Goal: Information Seeking & Learning: Learn about a topic

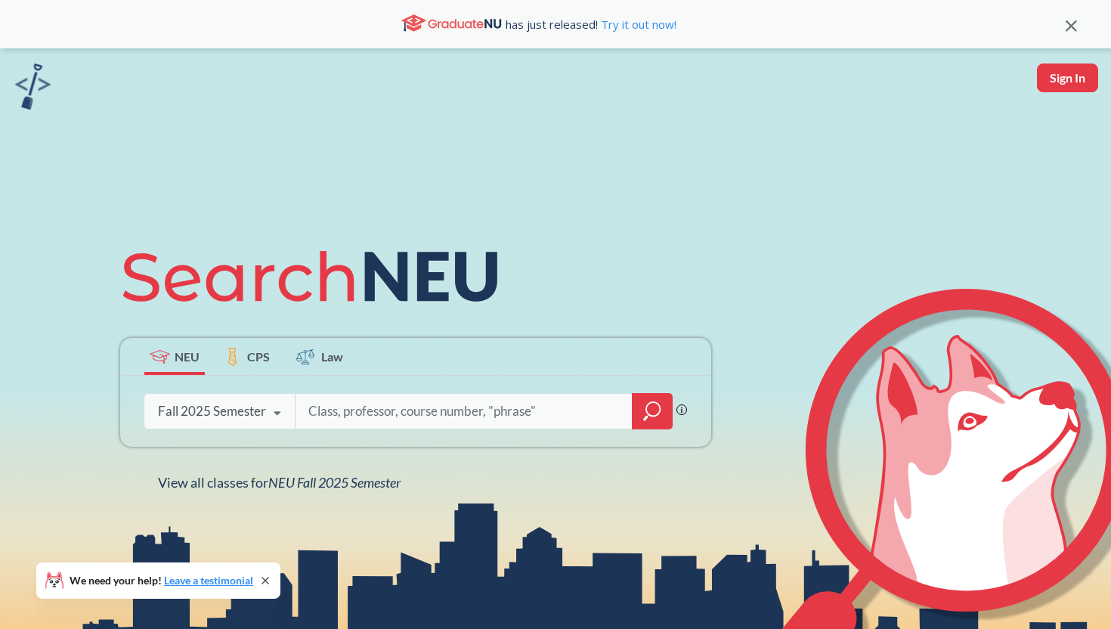
click at [277, 403] on icon at bounding box center [277, 413] width 29 height 42
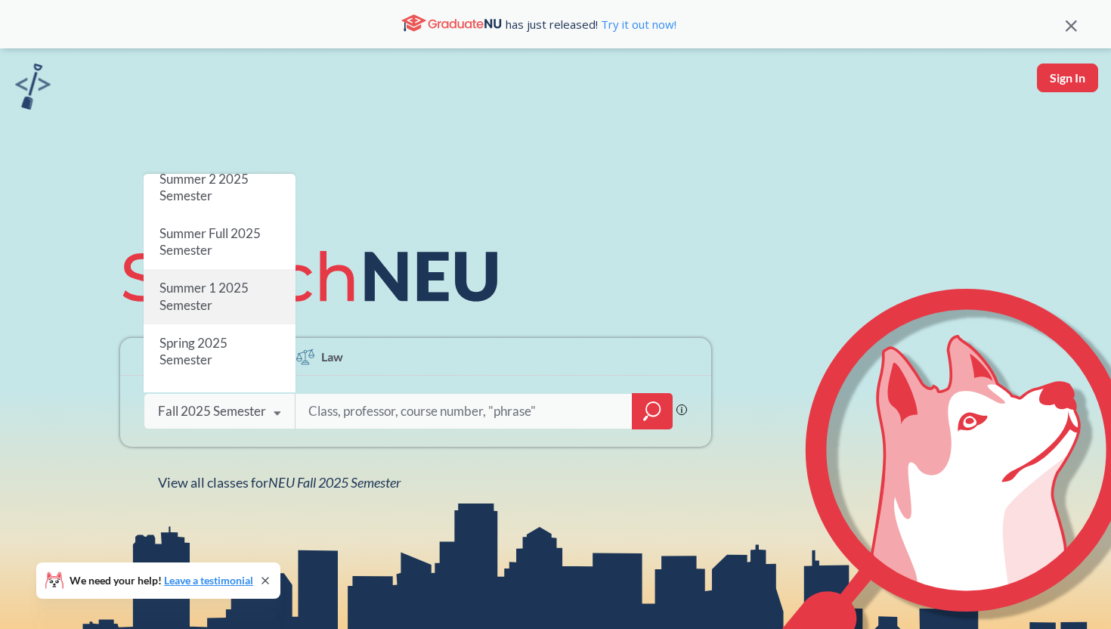
scroll to position [91, 0]
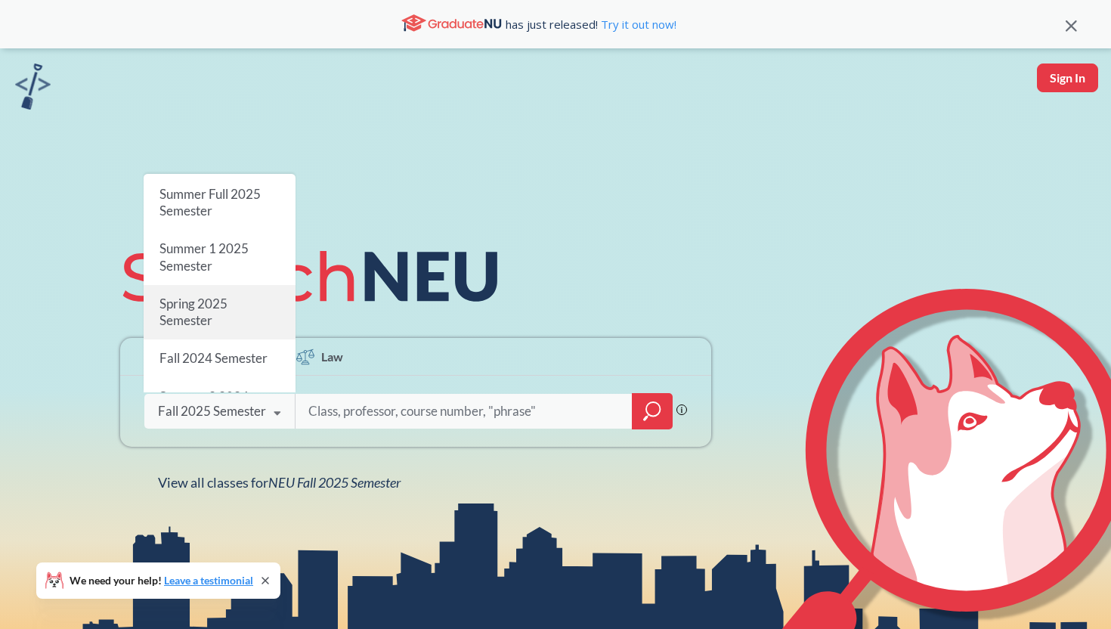
click at [265, 311] on div "Spring 2025 Semester" at bounding box center [220, 312] width 152 height 54
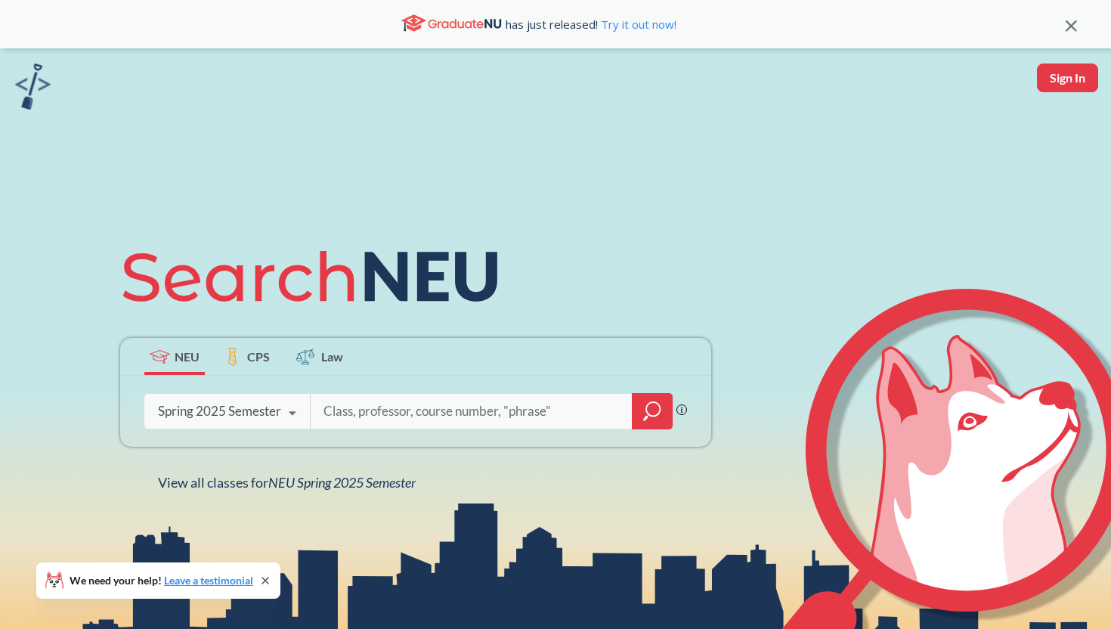
click at [359, 414] on input "search" at bounding box center [471, 411] width 299 height 32
type input "embedded"
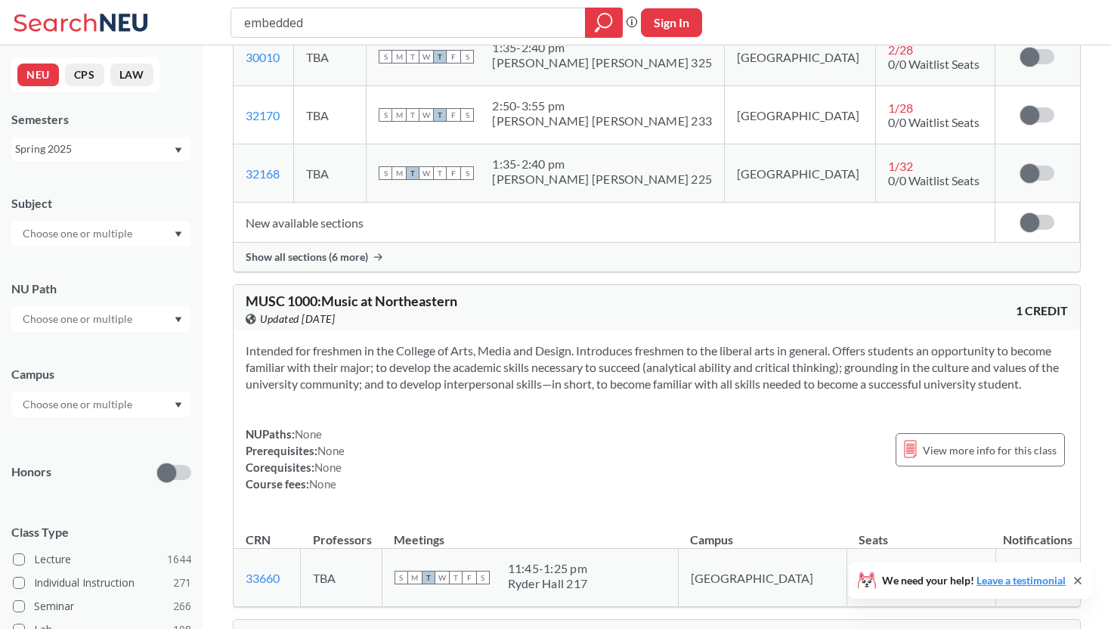
scroll to position [2372, 0]
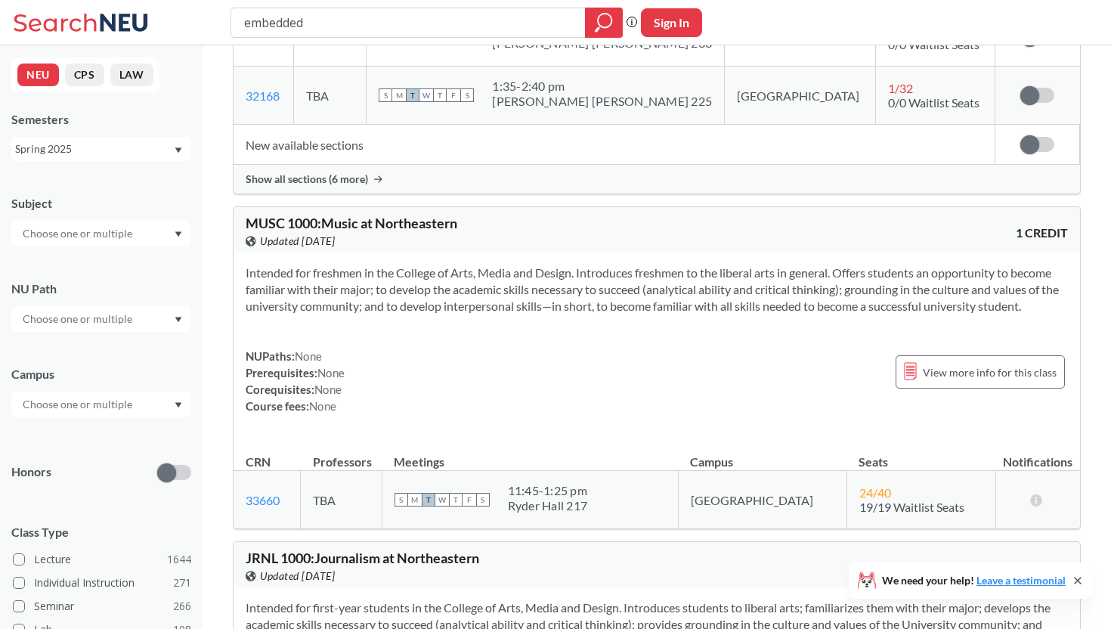
click at [148, 154] on div "Spring 2025" at bounding box center [94, 149] width 158 height 17
click at [138, 244] on div "Fall 2024" at bounding box center [101, 257] width 180 height 42
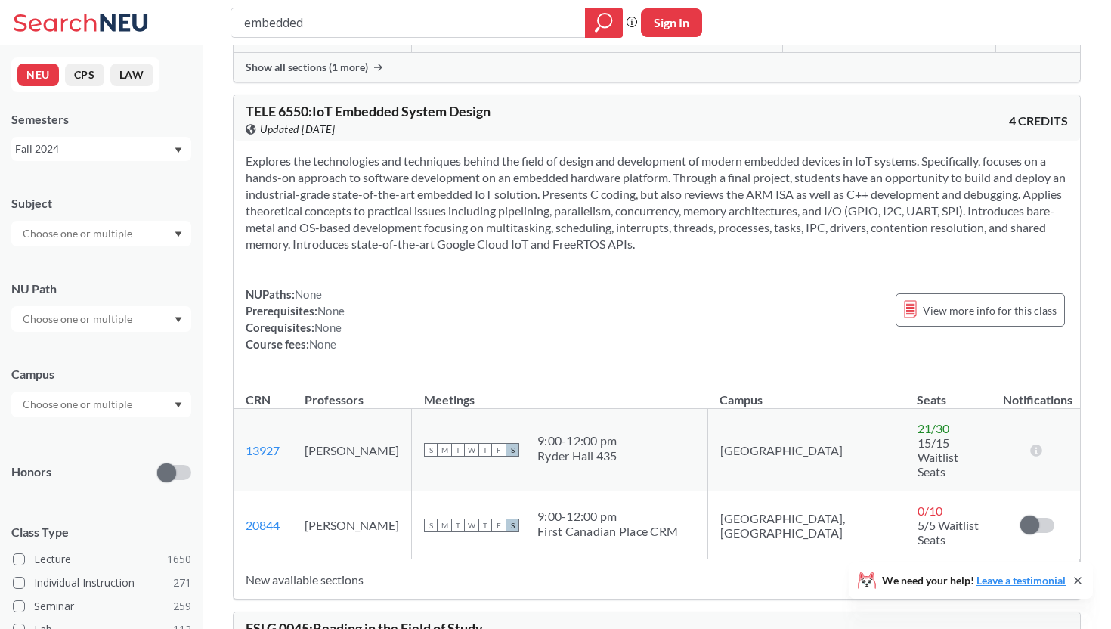
scroll to position [637, 0]
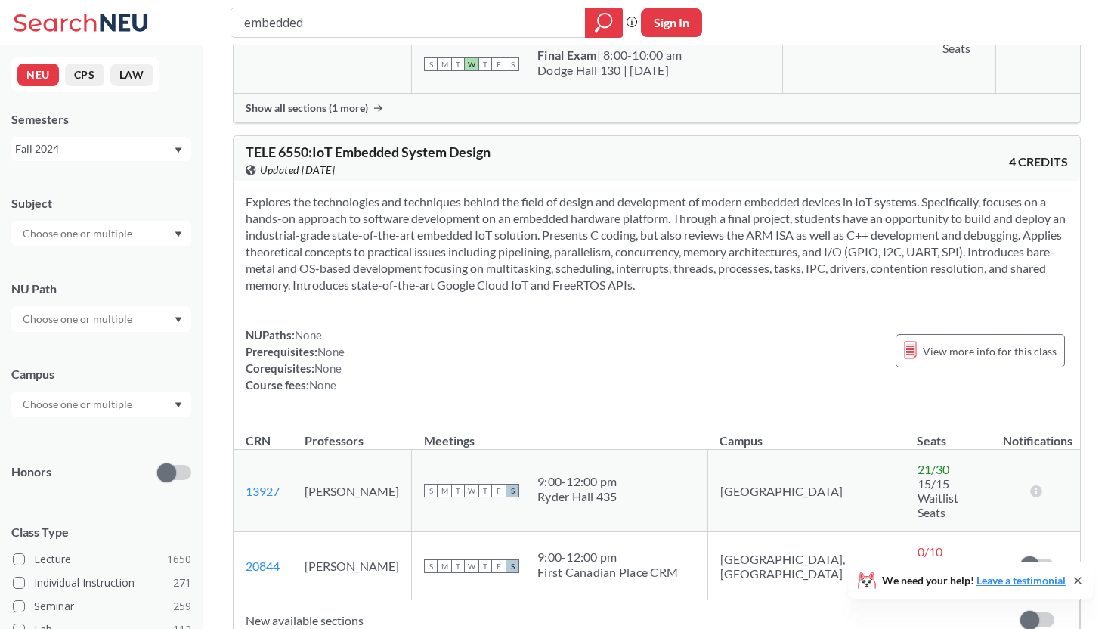
click at [169, 149] on div "Fall 2024" at bounding box center [94, 149] width 158 height 17
click at [152, 212] on div "Spring 2025" at bounding box center [105, 205] width 171 height 17
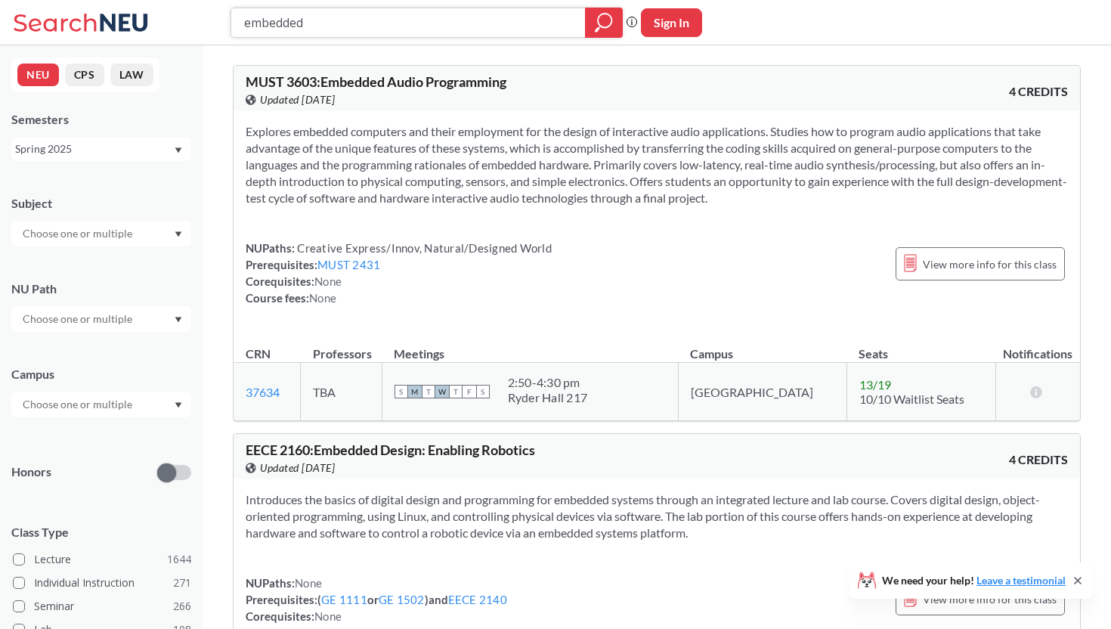
click at [322, 23] on input "embedded" at bounding box center [409, 23] width 332 height 26
type input "distributed"
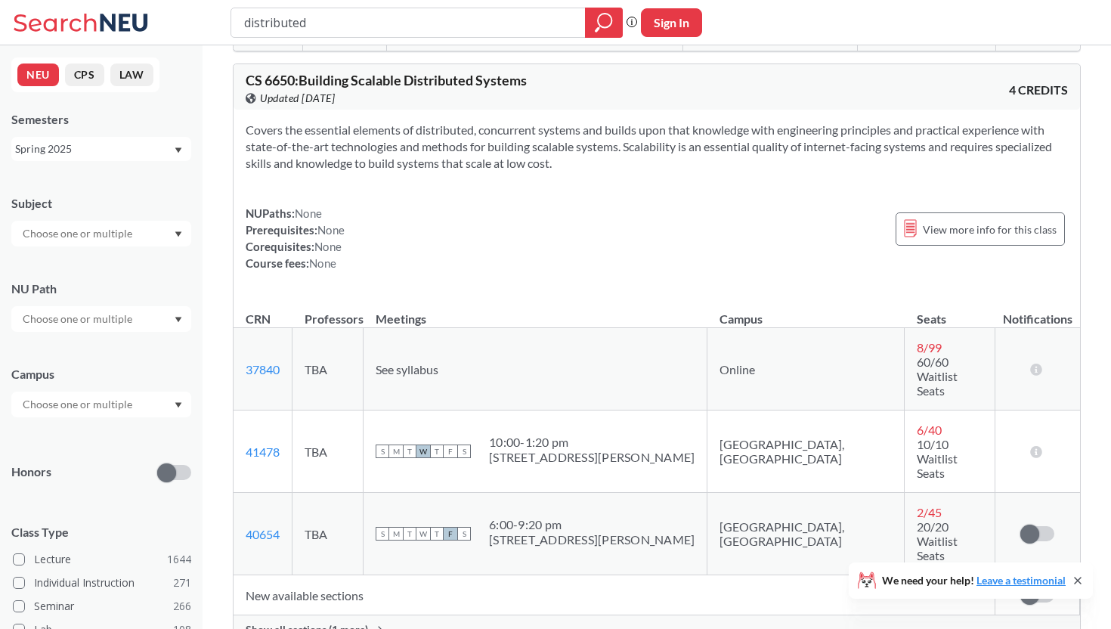
scroll to position [357, 0]
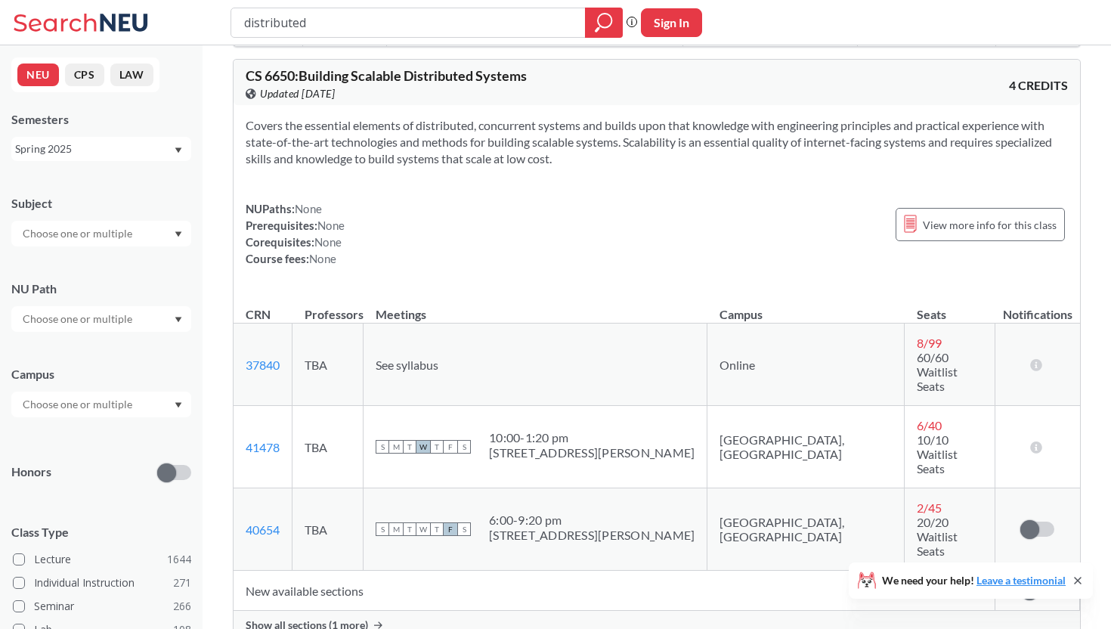
click at [295, 618] on span "Show all sections (1 more)" at bounding box center [307, 625] width 122 height 14
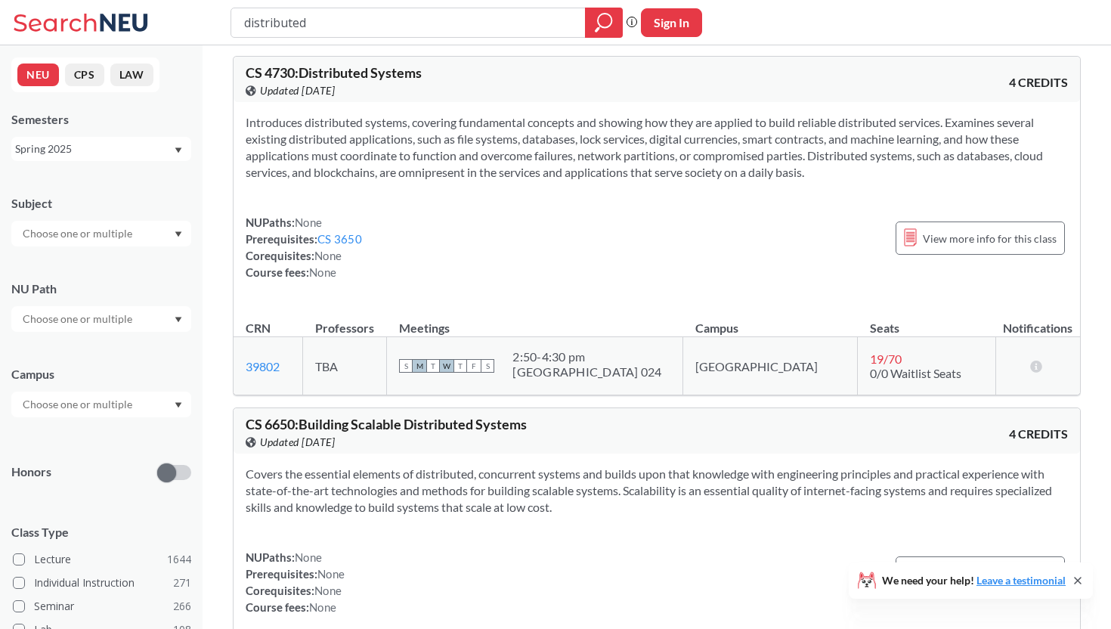
scroll to position [0, 0]
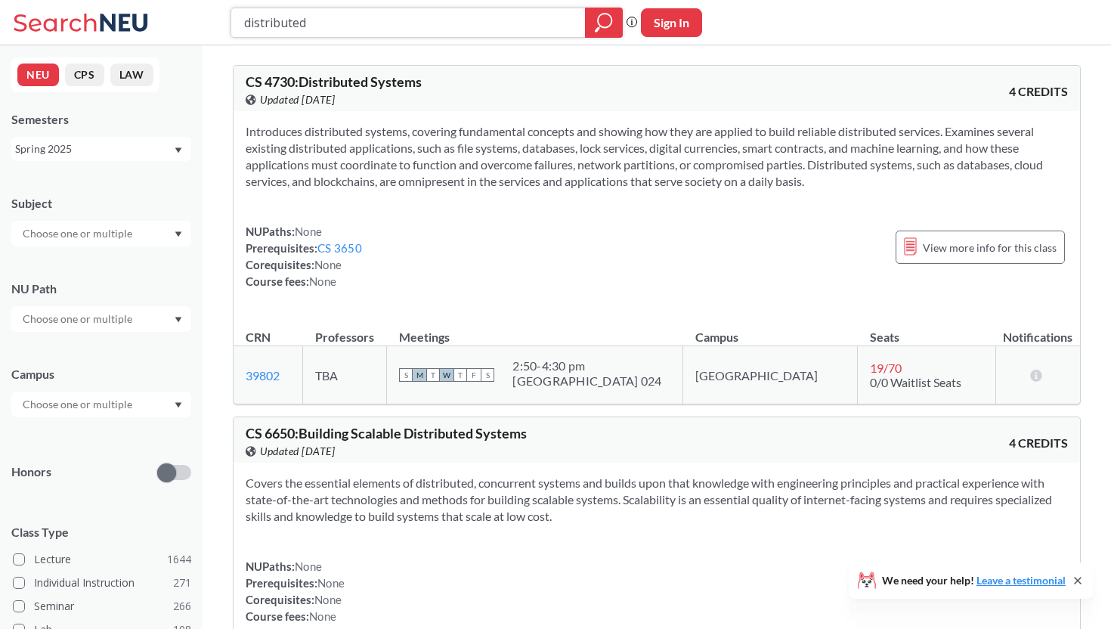
click at [323, 24] on input "distributed" at bounding box center [409, 23] width 332 height 26
type input "computer hardware"
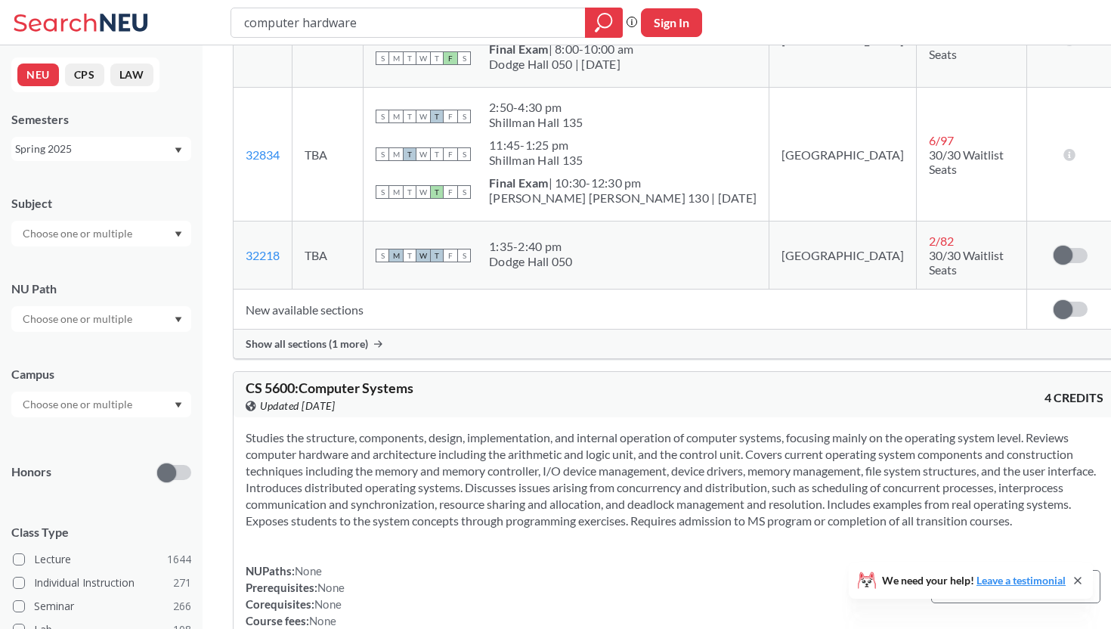
scroll to position [784, 0]
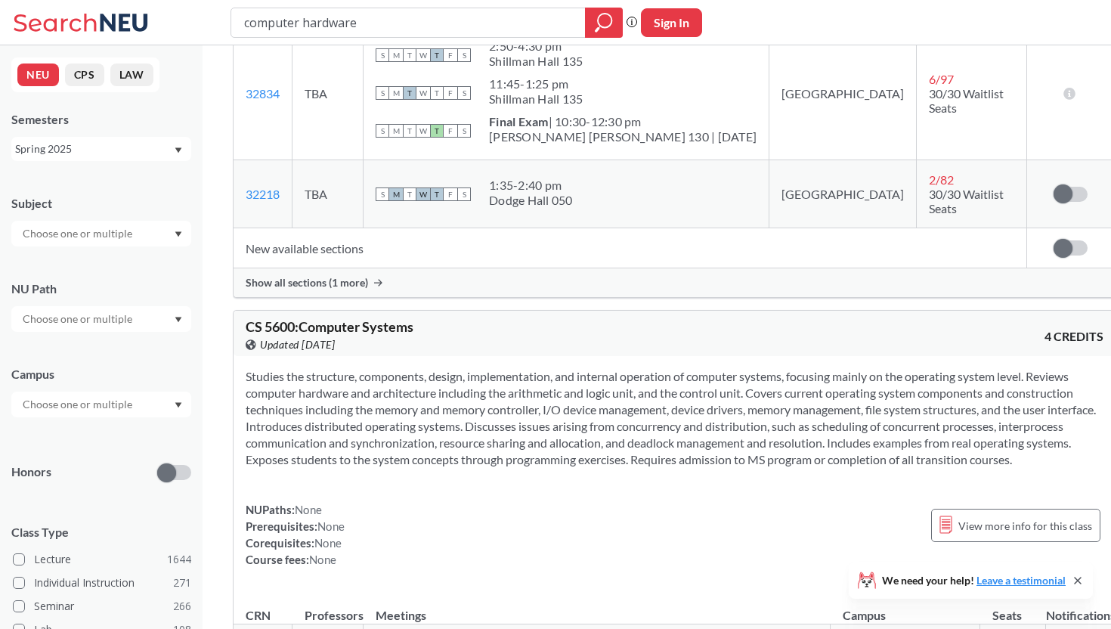
click at [147, 149] on div "Spring 2025" at bounding box center [94, 149] width 158 height 17
click at [144, 191] on div "Fall 2025" at bounding box center [101, 182] width 180 height 42
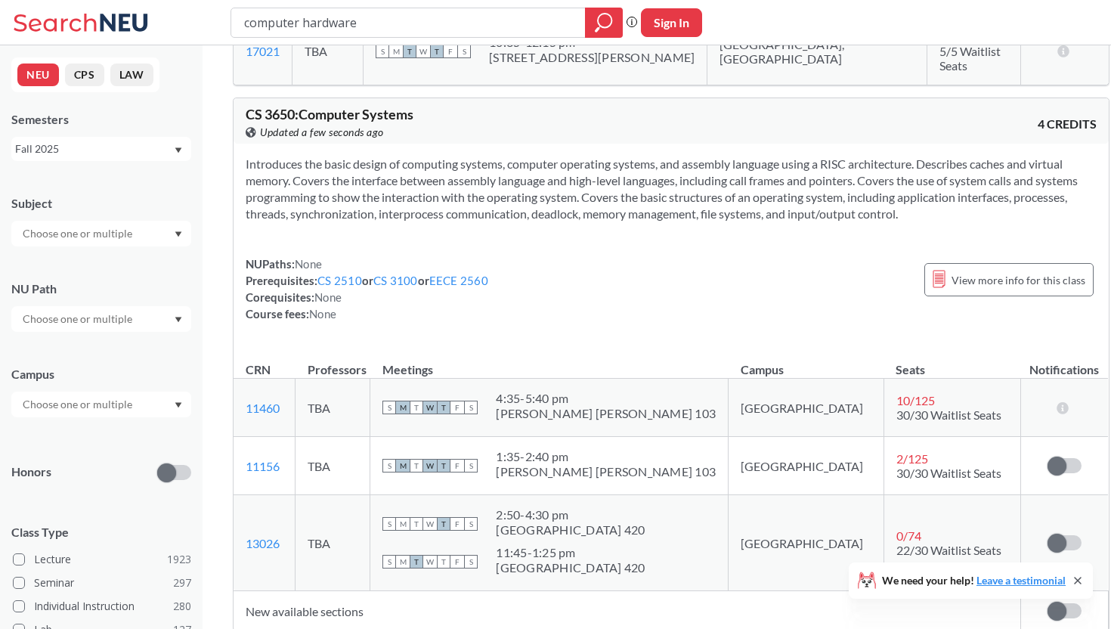
scroll to position [756, 0]
